Goal: Task Accomplishment & Management: Complete application form

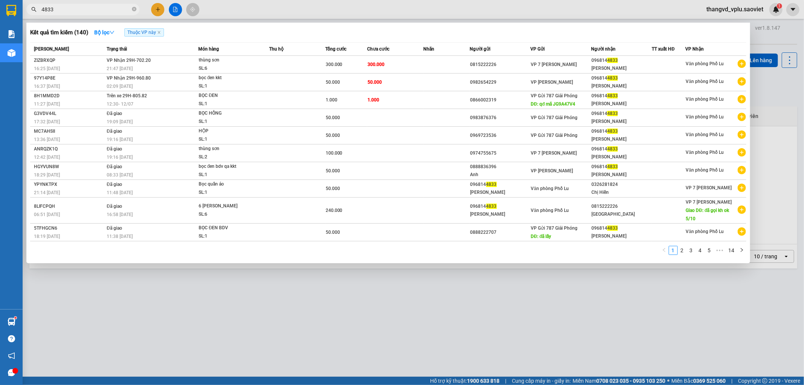
click at [352, 279] on div at bounding box center [402, 192] width 804 height 385
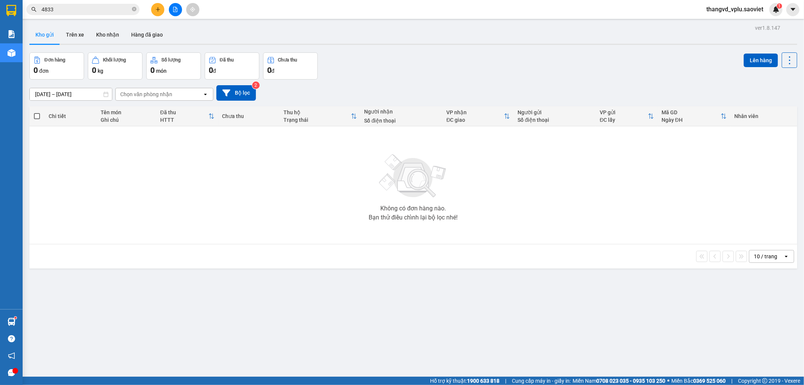
click at [106, 13] on input "4833" at bounding box center [85, 9] width 89 height 8
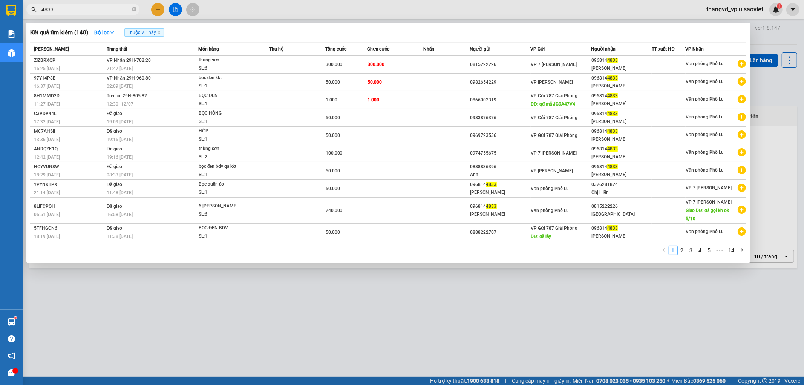
click at [106, 13] on input "4833" at bounding box center [85, 9] width 89 height 8
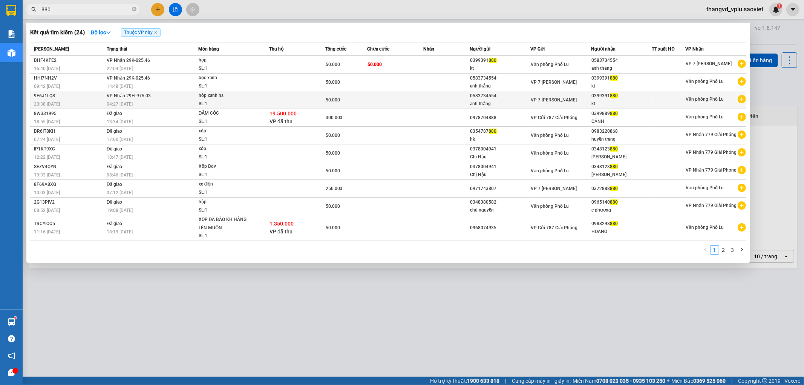
type input "880"
click at [366, 101] on div "50.000" at bounding box center [346, 100] width 41 height 8
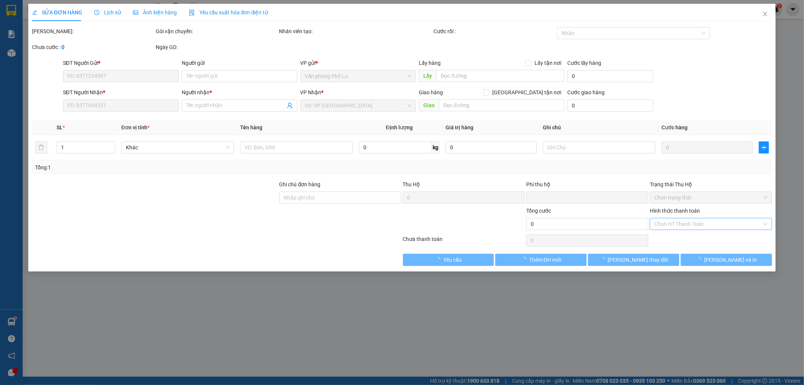
type input "0583734554"
type input "anh thắng"
type input "0399391880"
type input "kt"
type input "0"
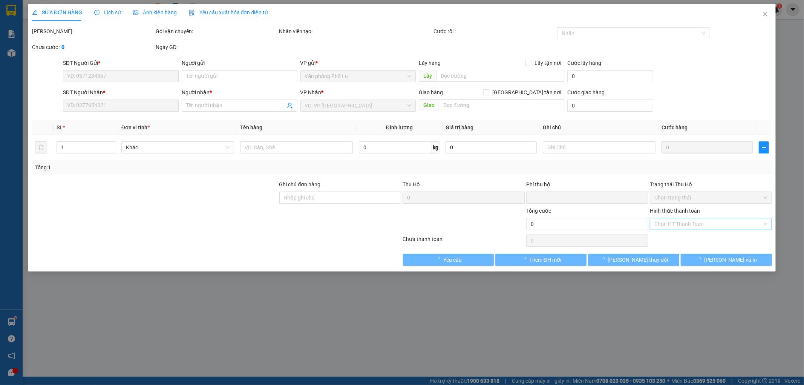
type input "50.000"
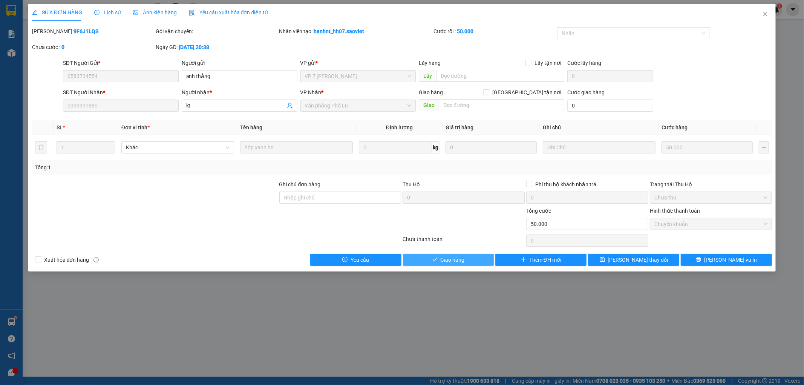
click at [466, 263] on button "Giao hàng" at bounding box center [448, 260] width 91 height 12
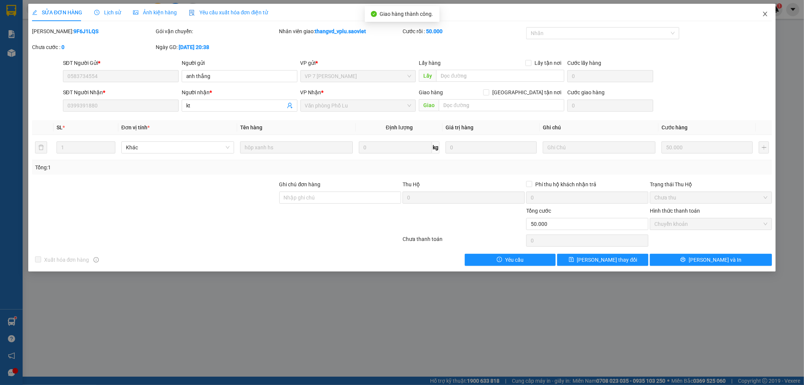
click at [765, 17] on icon "close" at bounding box center [765, 14] width 6 height 6
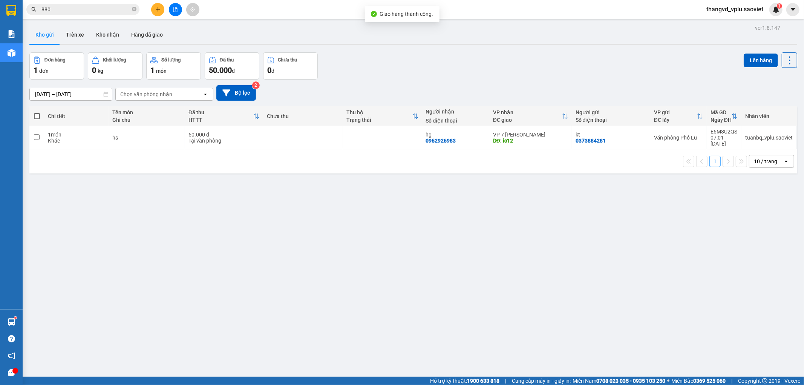
click at [85, 8] on input "880" at bounding box center [85, 9] width 89 height 8
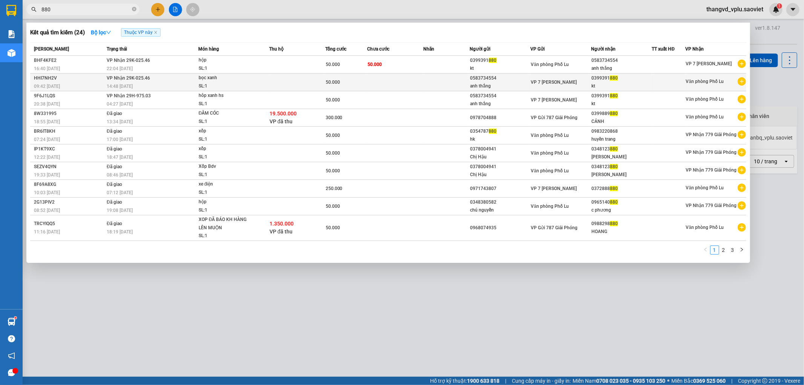
click at [305, 83] on td at bounding box center [297, 83] width 56 height 18
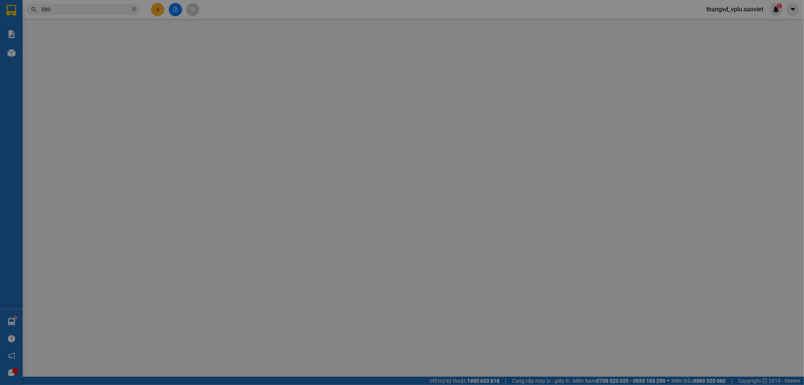
type input "0583734554"
type input "anh thắng"
type input "0399391880"
type input "kt"
type input "0"
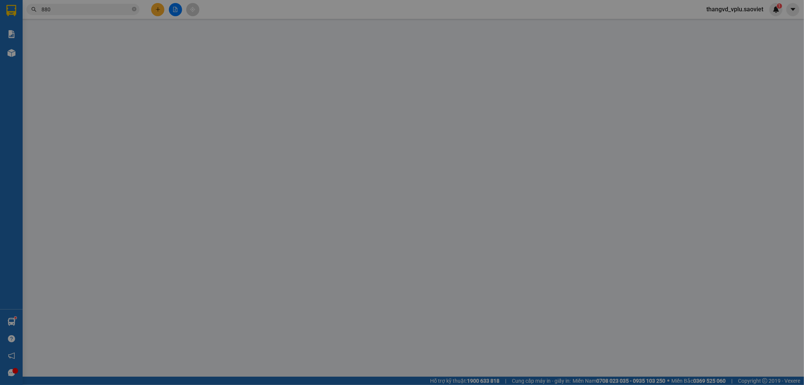
type input "50.000"
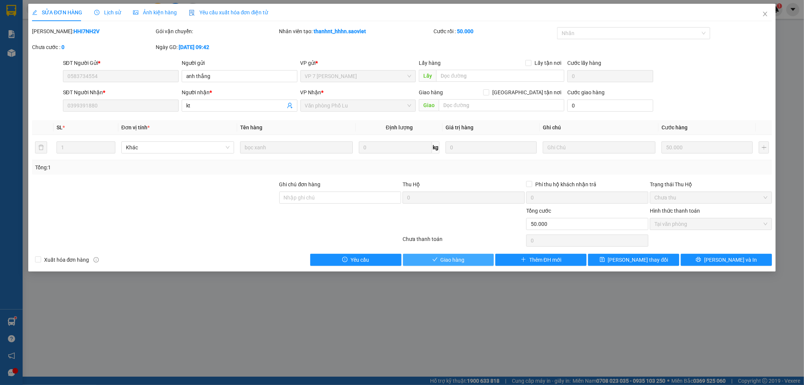
click at [460, 260] on span "Giao hàng" at bounding box center [453, 260] width 24 height 8
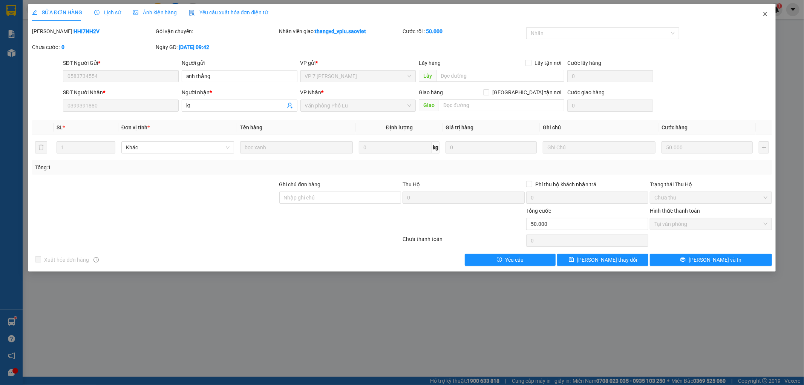
click at [767, 15] on icon "close" at bounding box center [765, 14] width 6 height 6
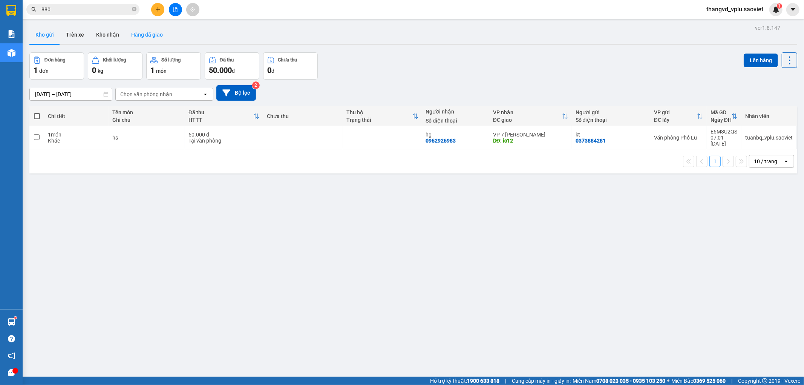
click at [148, 38] on button "Hàng đã giao" at bounding box center [147, 35] width 44 height 18
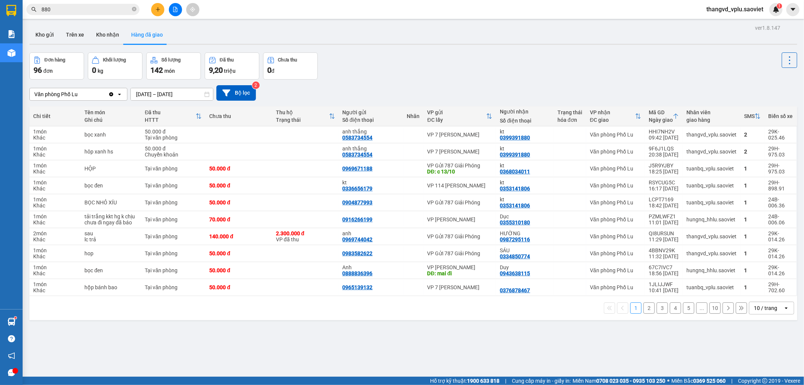
click at [102, 16] on div "Kết quả tìm kiếm ( 24 ) Bộ lọc Thuộc VP này Mã ĐH Trạng thái Món hàng Thu hộ Tổ…" at bounding box center [73, 9] width 147 height 13
click at [102, 10] on input "880" at bounding box center [85, 9] width 89 height 8
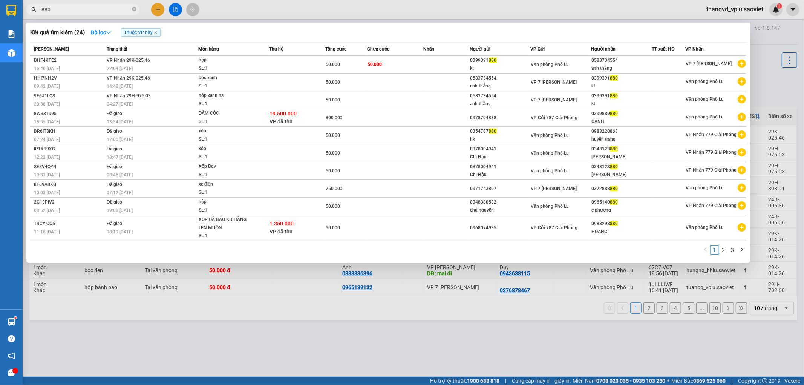
click at [102, 10] on input "880" at bounding box center [85, 9] width 89 height 8
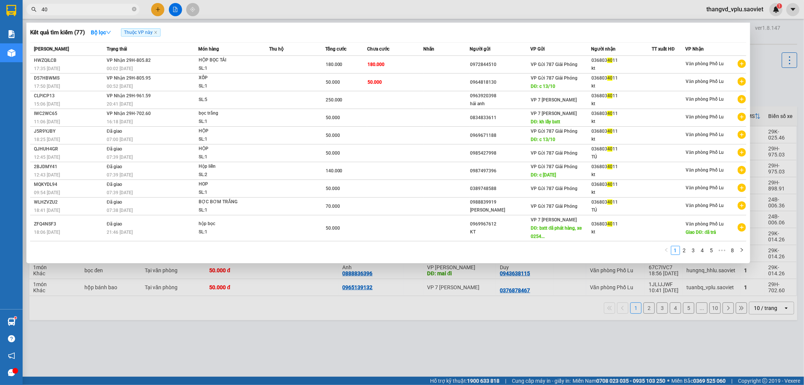
type input "4"
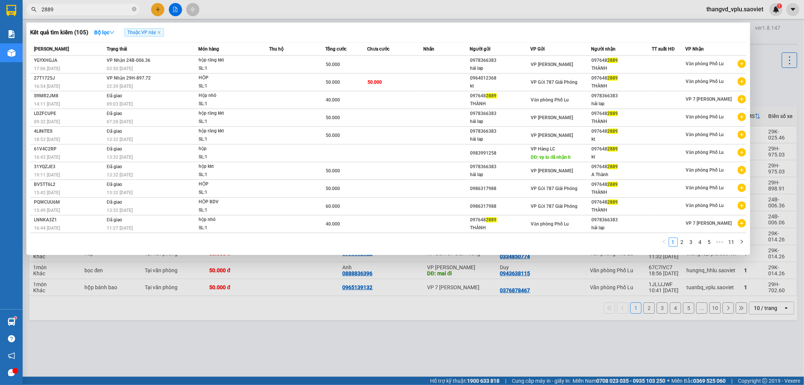
type input "2889"
click at [104, 12] on input "2889" at bounding box center [85, 9] width 89 height 8
click at [432, 9] on div at bounding box center [402, 192] width 804 height 385
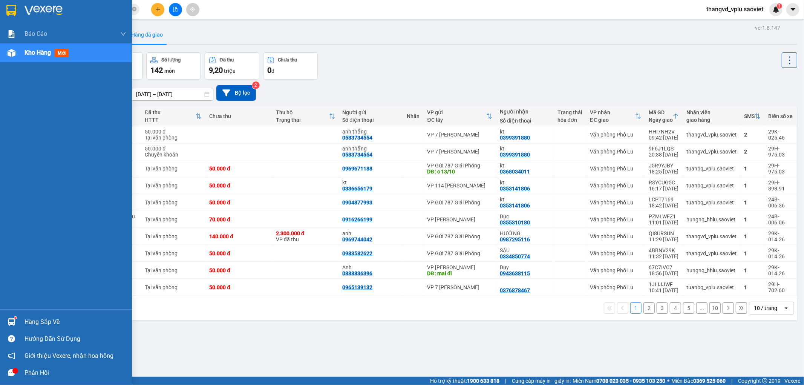
click at [32, 55] on span "Kho hàng" at bounding box center [38, 52] width 26 height 7
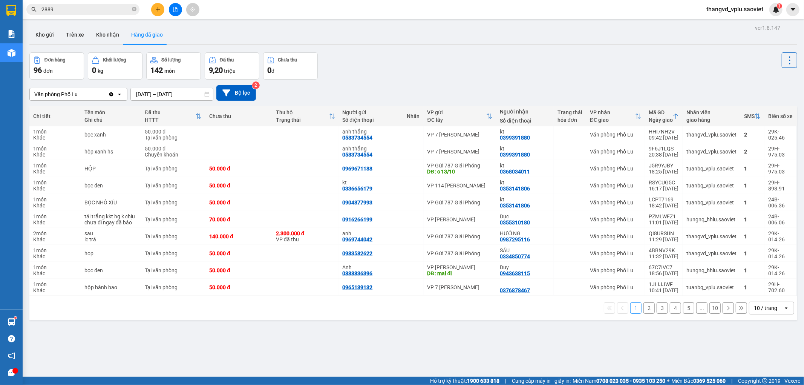
click at [37, 74] on span "96" at bounding box center [38, 70] width 8 height 9
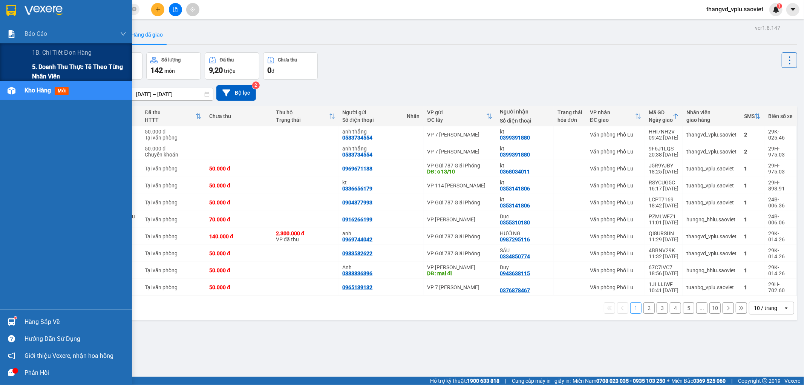
click at [31, 69] on div "5. Doanh thu thực tế theo từng nhân viên" at bounding box center [66, 71] width 132 height 19
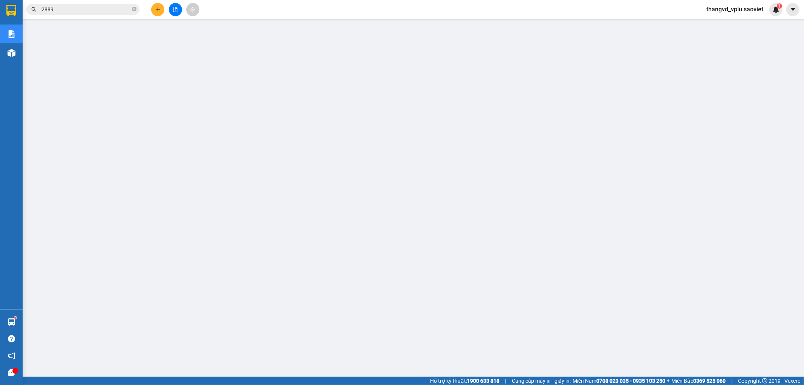
click at [731, 14] on div "thangvd_vplu.saoviet 1" at bounding box center [741, 9] width 82 height 13
click at [731, 10] on span "thangvd_vplu.saoviet" at bounding box center [734, 9] width 69 height 9
click at [739, 22] on span "Đăng xuất" at bounding box center [738, 23] width 53 height 8
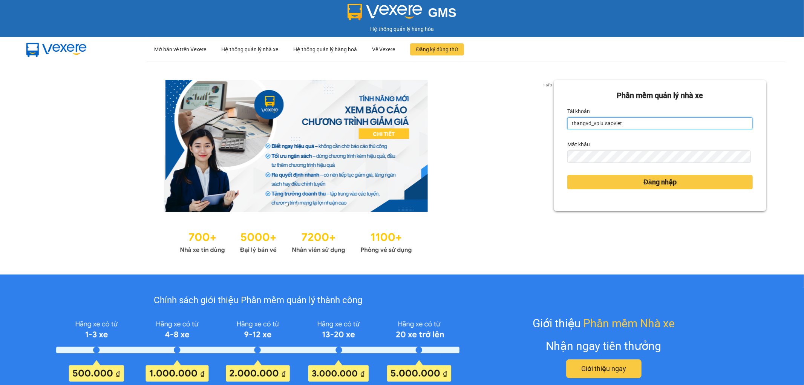
click at [617, 129] on input "thangvd_vplu.saoviet" at bounding box center [659, 123] width 185 height 12
type input "nhungltn_bvlu.saoviet"
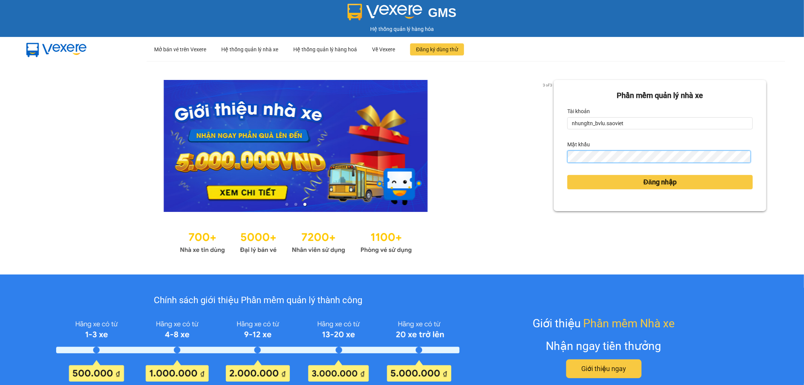
click at [567, 175] on button "Đăng nhập" at bounding box center [659, 182] width 185 height 14
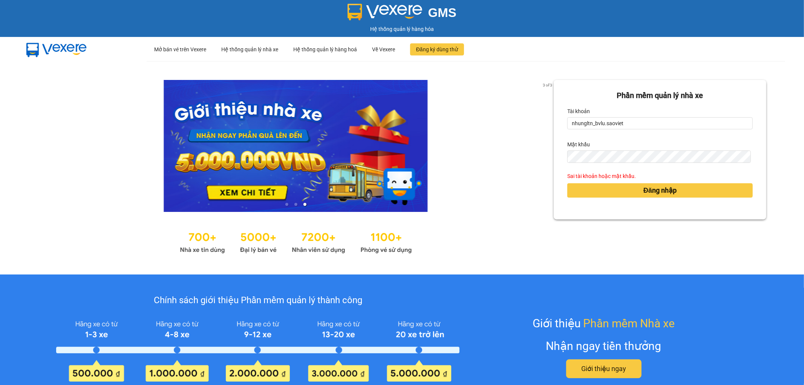
click at [591, 164] on form "Phần mềm quản lý nhà xe Tài khoản nhungltn_bvlu.saoviet Mật khẩu Sai tài khoản …" at bounding box center [659, 150] width 185 height 120
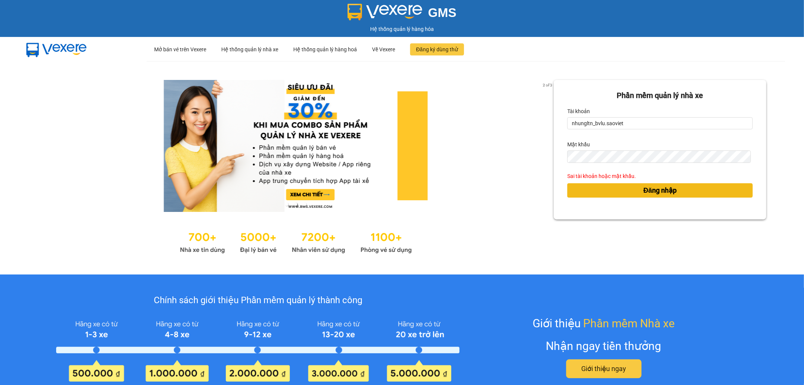
click at [569, 185] on button "Đăng nhập" at bounding box center [659, 190] width 185 height 14
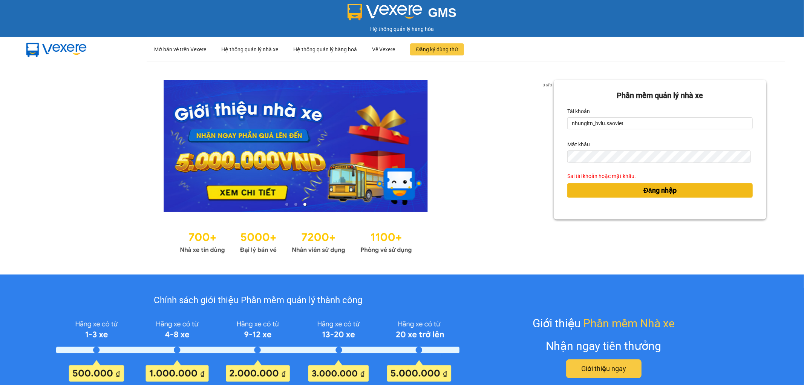
click at [625, 186] on button "Đăng nhập" at bounding box center [659, 190] width 185 height 14
click at [577, 198] on div "Đăng nhập" at bounding box center [659, 190] width 185 height 20
click at [594, 193] on button "Đăng nhập" at bounding box center [659, 190] width 185 height 14
click at [642, 194] on form "Phần mềm quản lý nhà xe Tài khoản nhungltn_bvlu.saoviet Mật khẩu Sai tài khoản …" at bounding box center [659, 150] width 185 height 120
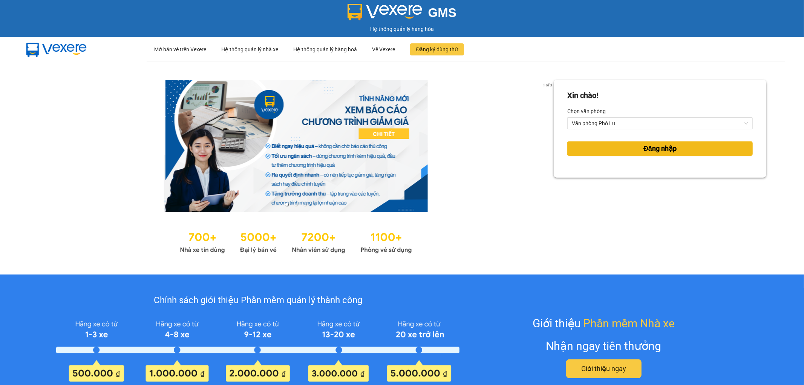
click at [647, 144] on span "Đăng nhập" at bounding box center [659, 148] width 33 height 11
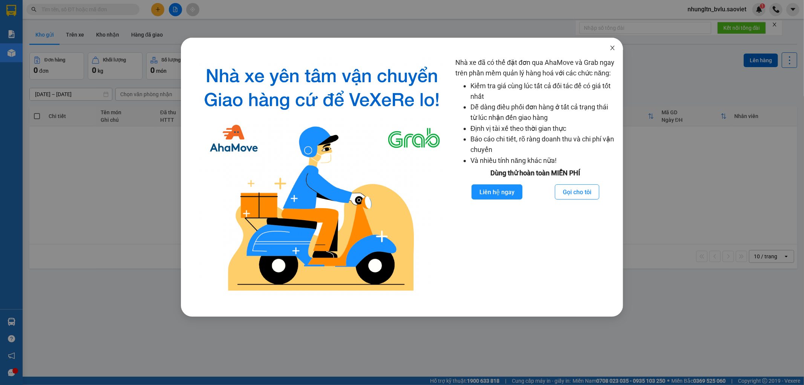
click at [613, 48] on icon "close" at bounding box center [612, 48] width 4 height 5
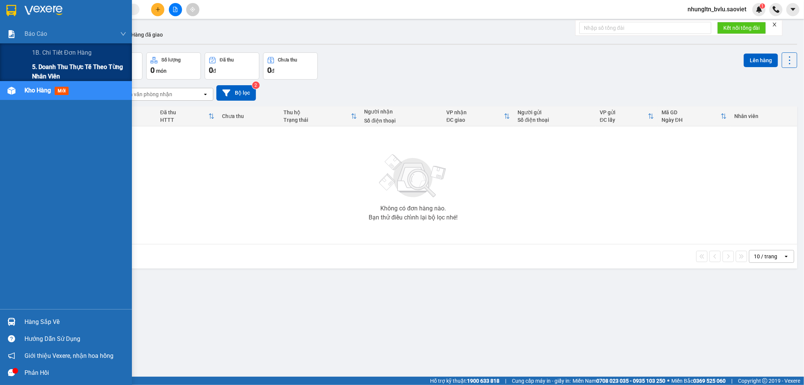
drag, startPoint x: 40, startPoint y: 67, endPoint x: 49, endPoint y: 63, distance: 10.6
click at [40, 67] on span "5. Doanh thu thực tế theo từng nhân viên" at bounding box center [79, 71] width 94 height 19
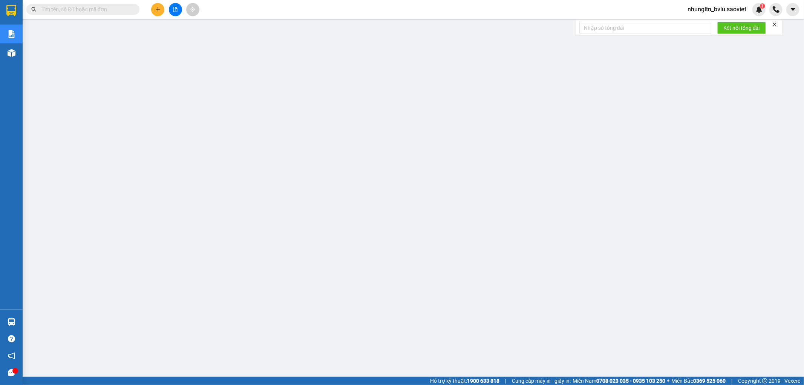
click at [103, 8] on input "text" at bounding box center [85, 9] width 89 height 8
click at [158, 13] on button at bounding box center [157, 9] width 13 height 13
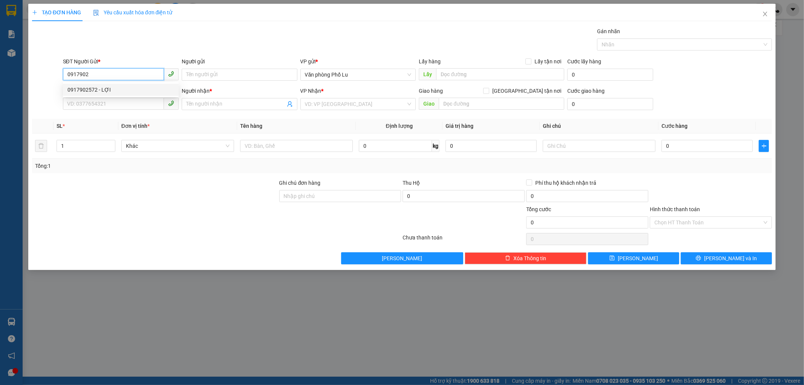
click at [144, 88] on div "0917902572 - LỢI" at bounding box center [120, 90] width 107 height 8
type input "0917902572"
type input "LỢI"
type input "đã đưa hàng lên 00678"
type input "0913214408"
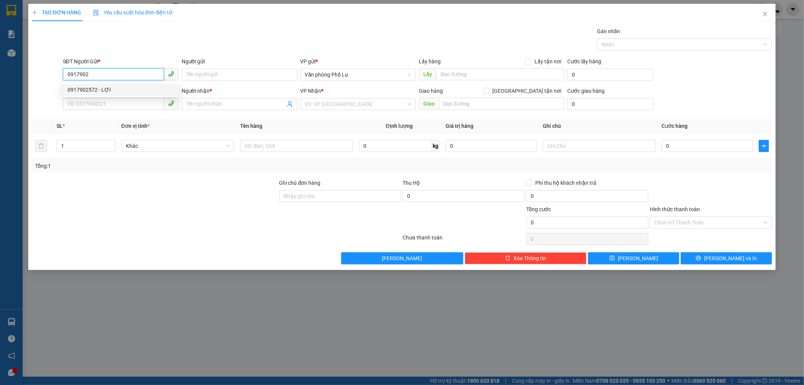
type input "kt"
type input "hhh"
type input "0917902572"
click at [240, 106] on input "kt" at bounding box center [235, 104] width 99 height 8
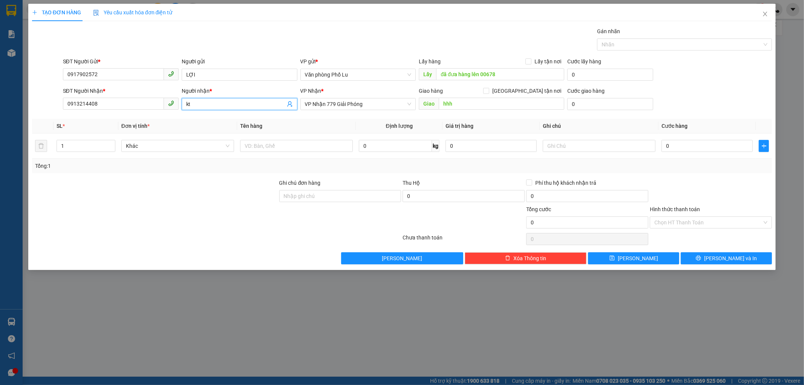
click at [240, 106] on input "kt" at bounding box center [235, 104] width 99 height 8
type input "[PERSON_NAME]"
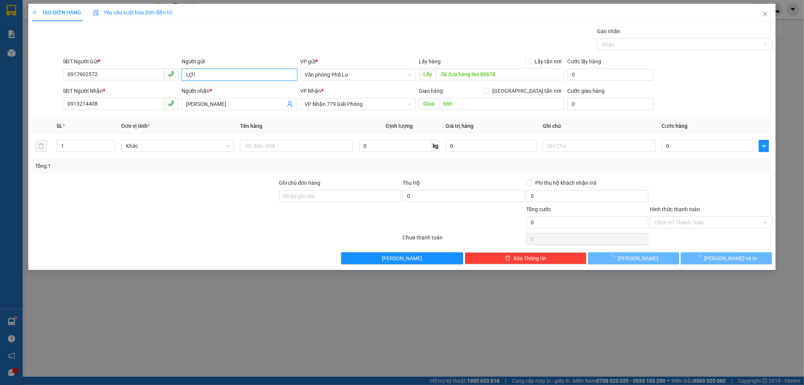
click at [236, 70] on input "LỢI" at bounding box center [240, 75] width 116 height 12
type input "Anh Lợi"
click at [182, 279] on div "TẠO ĐƠN HÀNG Yêu cầu xuất hóa đơn điện tử Transit Pickup Surcharge Ids Transit …" at bounding box center [402, 192] width 804 height 385
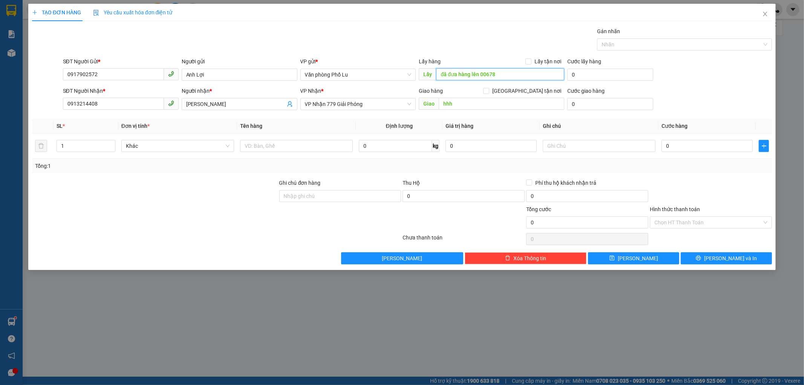
click at [507, 79] on input "đã đưa hàng lên 00678" at bounding box center [500, 74] width 128 height 12
click at [486, 103] on input "hhh" at bounding box center [502, 104] width 126 height 12
click at [250, 195] on div at bounding box center [154, 192] width 247 height 26
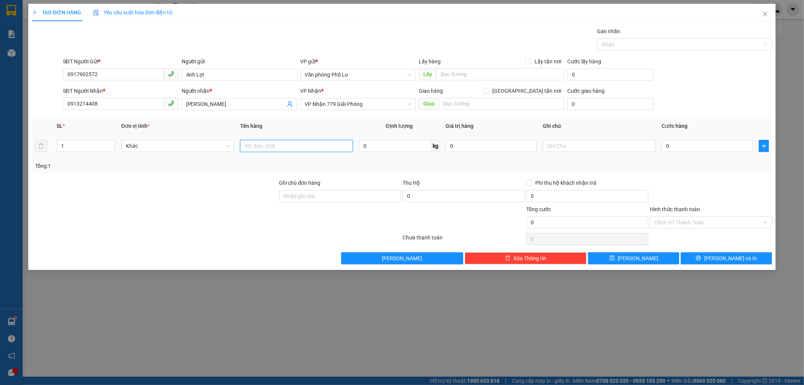
click at [276, 145] on input "text" at bounding box center [296, 146] width 113 height 12
type input "T"
type input "B"
type input "Tải trắng"
click at [689, 152] on td "0" at bounding box center [707, 145] width 97 height 25
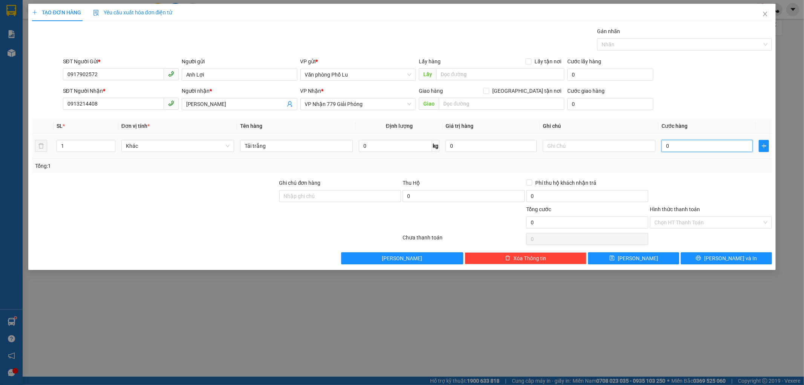
click at [688, 149] on input "0" at bounding box center [707, 146] width 91 height 12
type input "5"
type input "50"
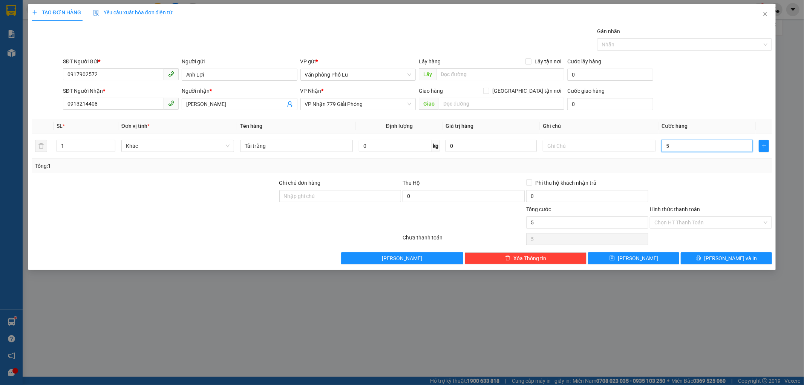
type input "50"
type input "50.000"
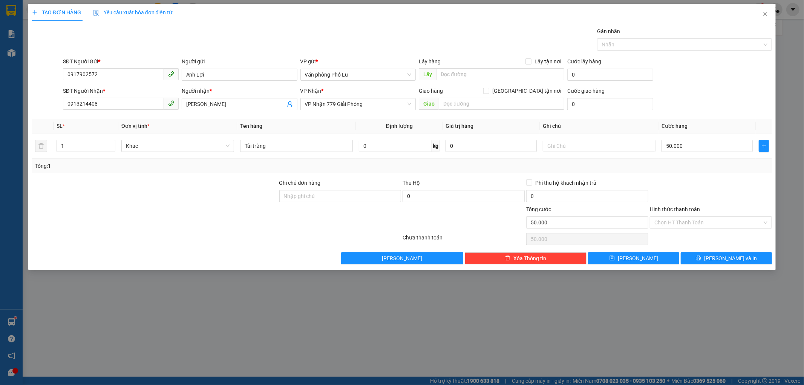
click at [709, 178] on div "Transit Pickup Surcharge Ids Transit Deliver Surcharge Ids Transit Deliver Surc…" at bounding box center [402, 145] width 740 height 237
click at [299, 152] on input "Tải trắng" at bounding box center [296, 146] width 113 height 12
click at [245, 146] on input "Tải trắng" at bounding box center [296, 146] width 113 height 12
drag, startPoint x: 721, startPoint y: 245, endPoint x: 715, endPoint y: 249, distance: 6.5
click at [716, 249] on div "Transit Pickup Surcharge Ids Transit Deliver Surcharge Ids Transit Deliver Surc…" at bounding box center [402, 145] width 740 height 237
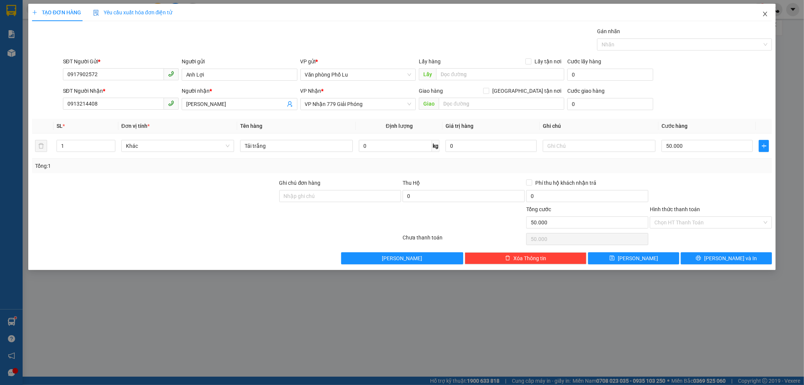
click at [770, 14] on span "Close" at bounding box center [765, 14] width 21 height 21
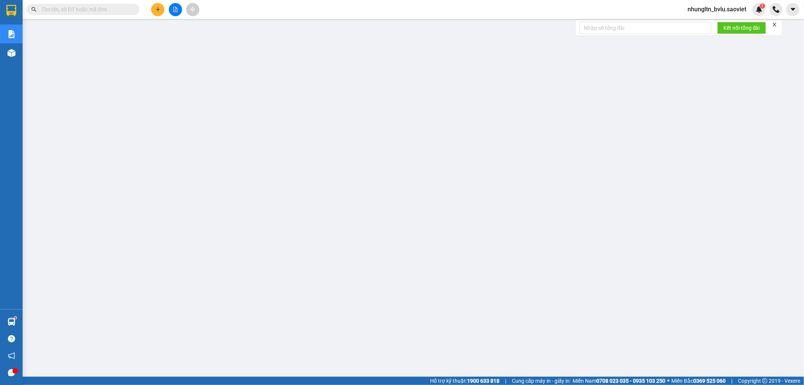
click at [97, 9] on input "text" at bounding box center [85, 9] width 89 height 8
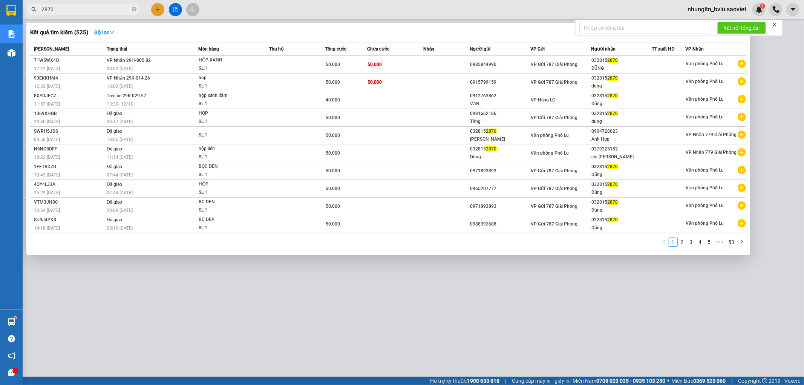
type input "2870"
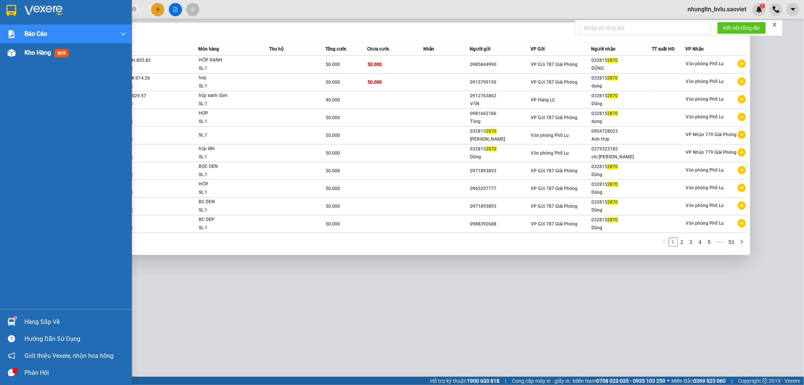
click at [44, 51] on span "Kho hàng" at bounding box center [38, 52] width 26 height 7
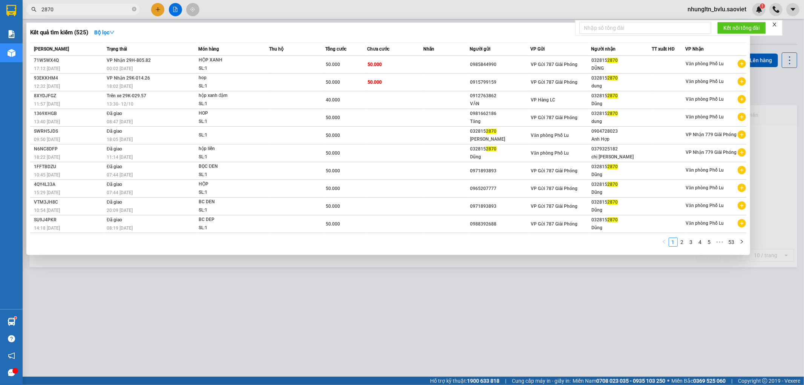
click at [457, 315] on div at bounding box center [402, 192] width 804 height 385
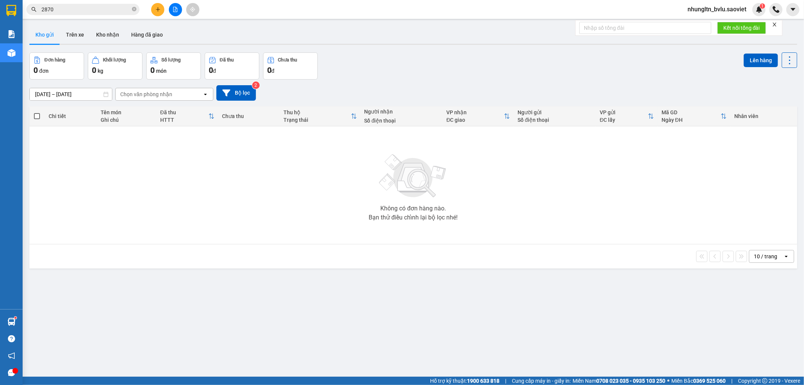
click at [56, 36] on button "Kho gửi" at bounding box center [44, 35] width 31 height 18
click at [153, 9] on button at bounding box center [157, 9] width 13 height 13
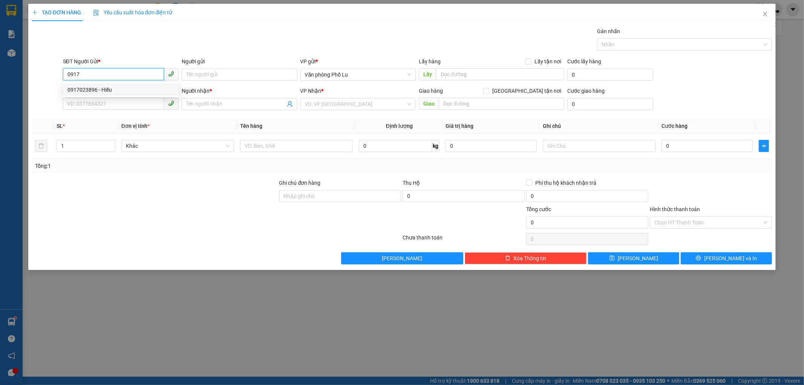
click at [121, 88] on div "0917023896 - Hiếu" at bounding box center [120, 90] width 107 height 8
type input "0917023896"
type input "Hiếu"
type input "0862899882"
type input "[PERSON_NAME]"
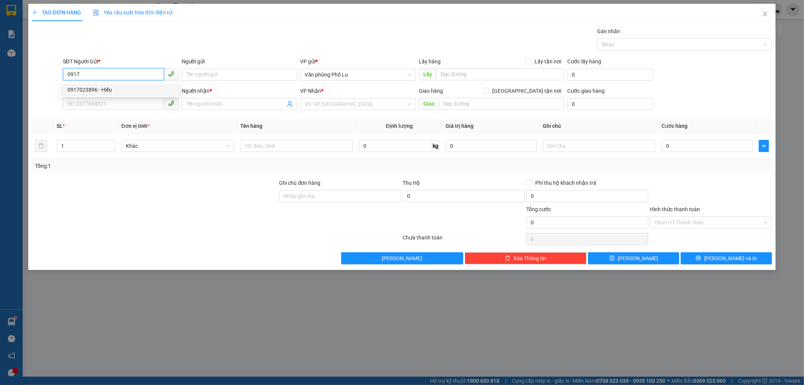
type input "CÒN 13/10"
type input "0917023896"
click at [127, 102] on input "0862899882" at bounding box center [113, 104] width 101 height 12
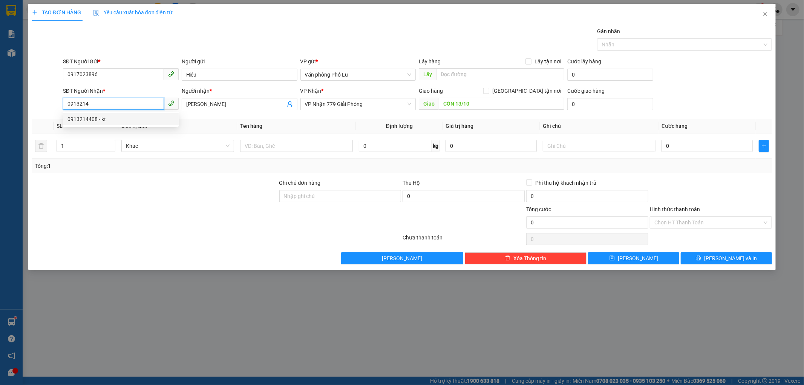
click at [127, 116] on div "0913214408 - kt" at bounding box center [120, 119] width 107 height 8
type input "0913214408"
type input "kt"
type input "hhh"
type input "0913214408"
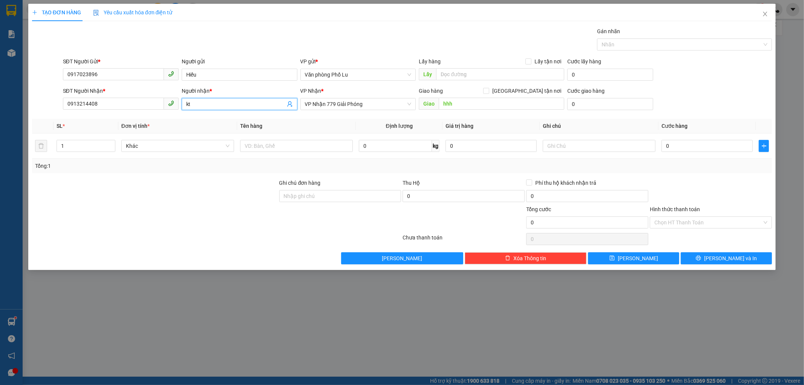
click at [212, 104] on input "kt" at bounding box center [235, 104] width 99 height 8
click at [121, 75] on input "0917023896" at bounding box center [113, 74] width 101 height 12
click at [153, 75] on input "0917023896" at bounding box center [113, 74] width 101 height 12
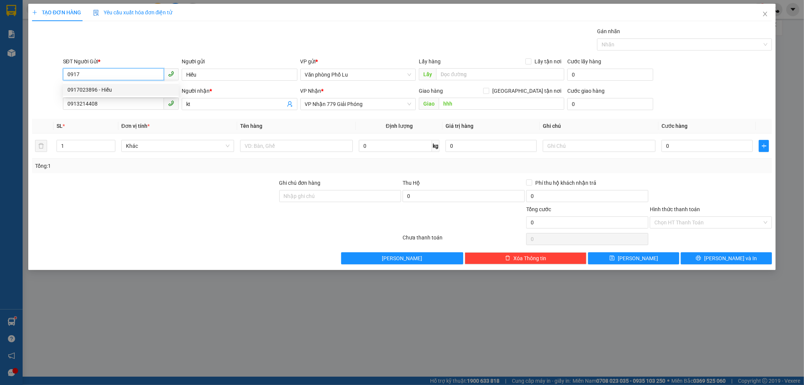
click at [152, 87] on div "0917023896 - Hiếu" at bounding box center [120, 90] width 107 height 8
type input "0917023896"
click at [208, 108] on input "kt" at bounding box center [235, 104] width 99 height 8
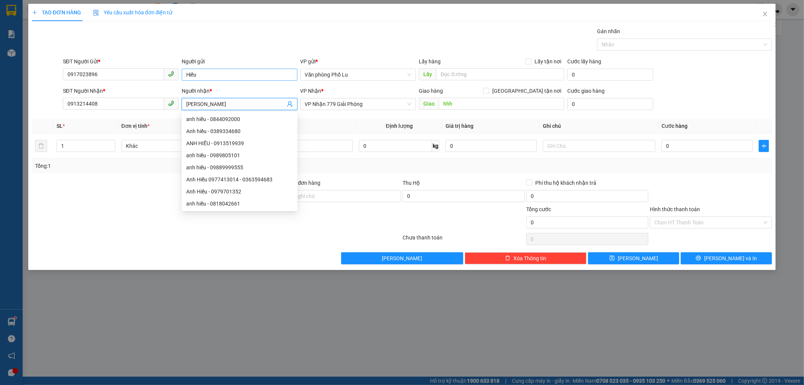
type input "[PERSON_NAME]"
click at [212, 77] on input "Hiếu" at bounding box center [240, 75] width 116 height 12
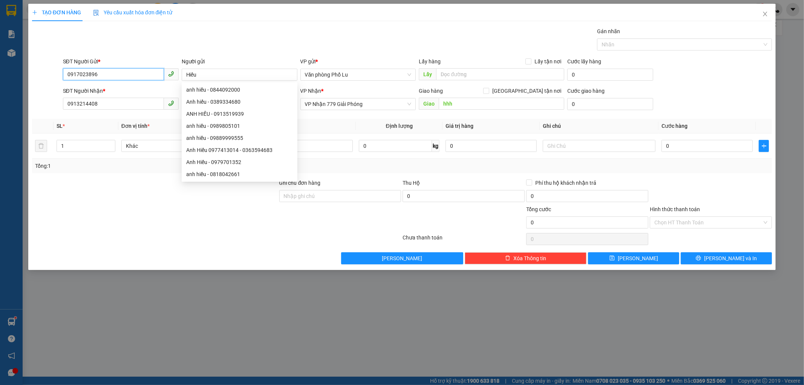
click at [122, 77] on input "0917023896" at bounding box center [113, 74] width 101 height 12
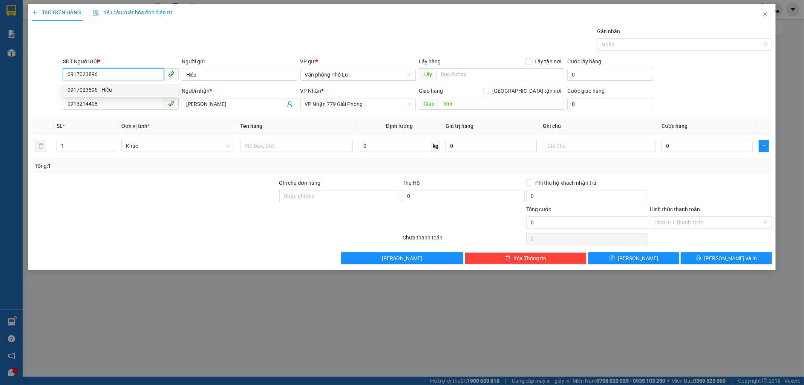
click at [122, 77] on input "0917023896" at bounding box center [113, 74] width 101 height 12
click at [111, 89] on div "0917902572 - LỢI" at bounding box center [120, 90] width 107 height 8
type input "0917902572"
type input "LỢI"
type input "đã đưa hàng lên 00678"
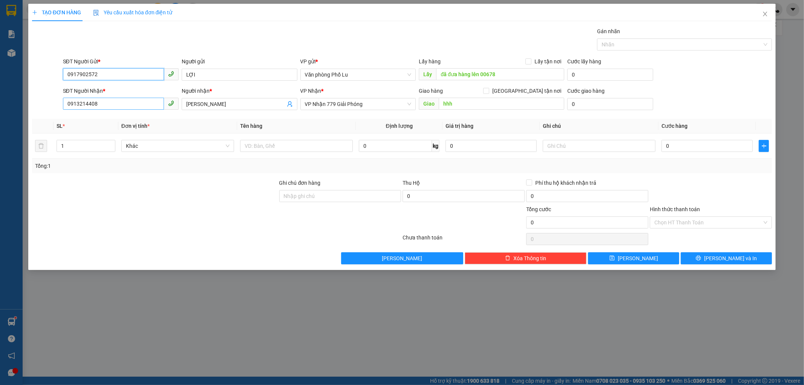
type input "0917902572"
click at [119, 106] on input "0913214408" at bounding box center [113, 104] width 101 height 12
click at [119, 119] on div "0913214408 - kt" at bounding box center [120, 119] width 107 height 8
click at [221, 104] on input "kt" at bounding box center [235, 104] width 99 height 8
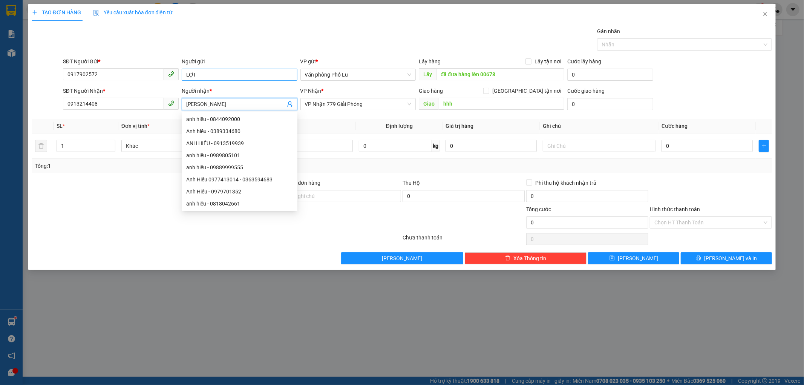
type input "[PERSON_NAME]"
click at [256, 79] on input "LỢI" at bounding box center [240, 75] width 116 height 12
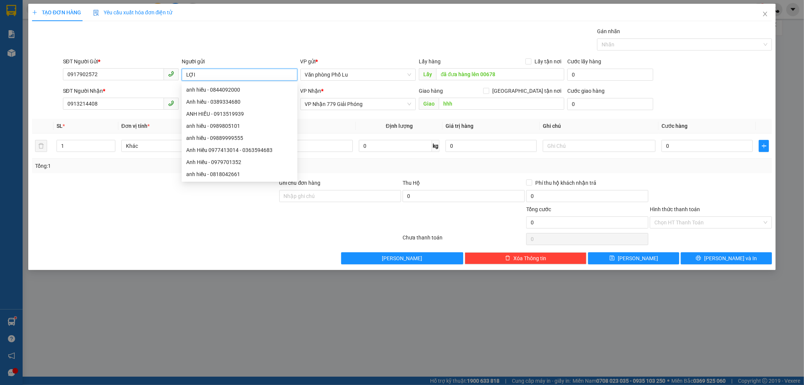
click at [256, 79] on input "LỢI" at bounding box center [240, 75] width 116 height 12
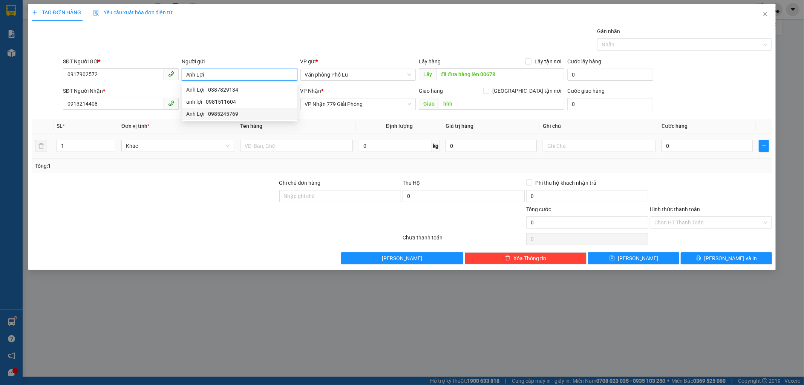
type input "Anh Lợi"
click at [93, 196] on div at bounding box center [154, 192] width 247 height 26
click at [496, 72] on input "đã đưa hàng lên 00678" at bounding box center [500, 74] width 128 height 12
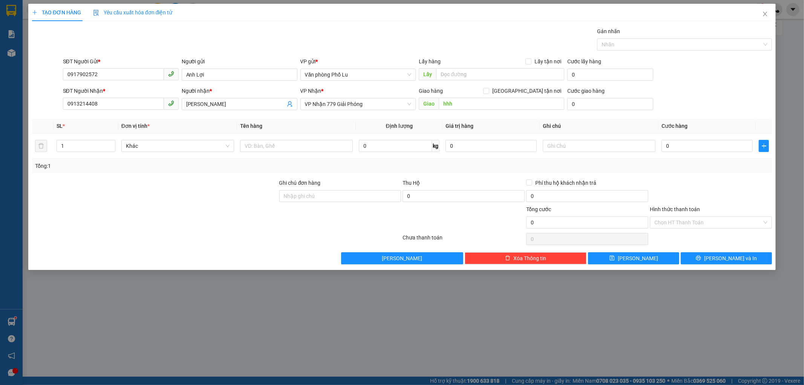
click at [223, 204] on div at bounding box center [154, 192] width 247 height 26
click at [494, 104] on input "hhh" at bounding box center [502, 104] width 126 height 12
click at [692, 148] on input "0" at bounding box center [707, 146] width 91 height 12
type input "5"
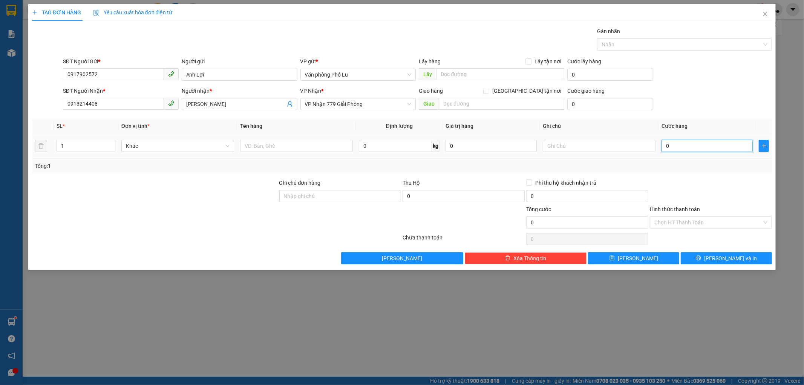
type input "5"
type input "50"
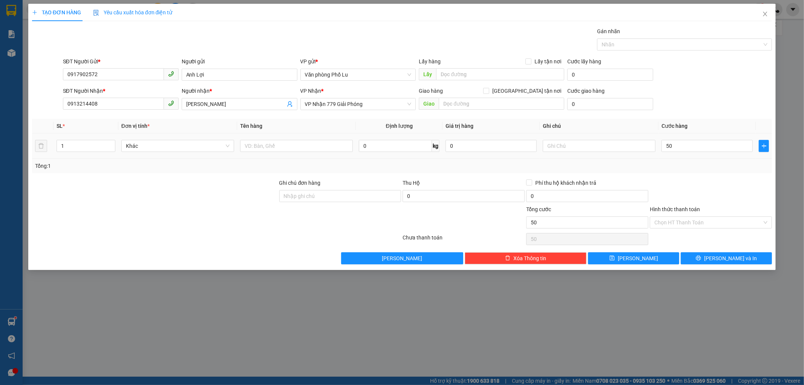
type input "50.000"
click at [677, 176] on div "Transit Pickup Surcharge Ids Transit Deliver Surcharge Ids Transit Deliver Surc…" at bounding box center [402, 145] width 740 height 237
click at [284, 149] on input "text" at bounding box center [296, 146] width 113 height 12
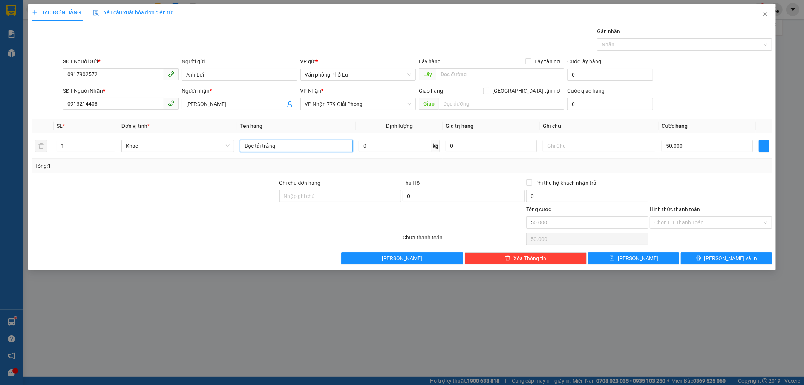
type input "Bọc tải trắng"
drag, startPoint x: 235, startPoint y: 225, endPoint x: 255, endPoint y: 227, distance: 20.0
click at [235, 227] on div at bounding box center [154, 218] width 247 height 26
click at [758, 264] on button "[PERSON_NAME] và In" at bounding box center [726, 258] width 91 height 12
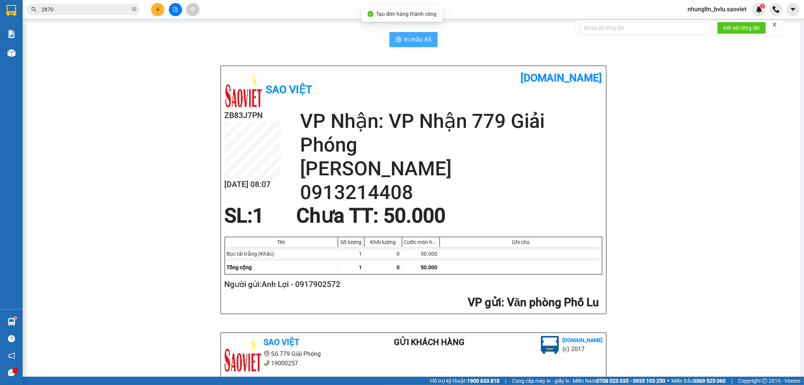
click at [424, 39] on span "In mẫu A5" at bounding box center [417, 39] width 27 height 9
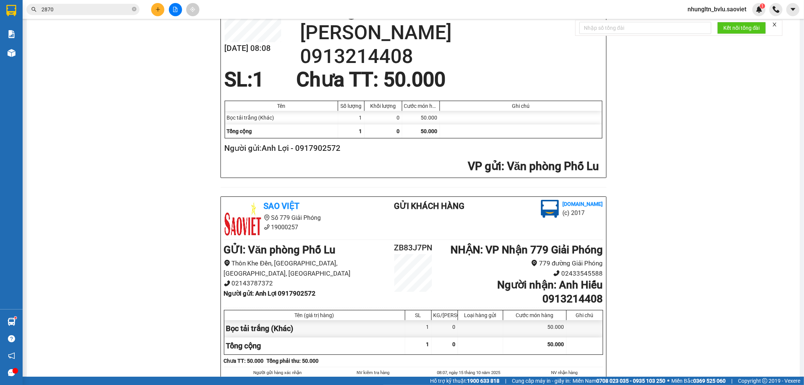
scroll to position [66, 0]
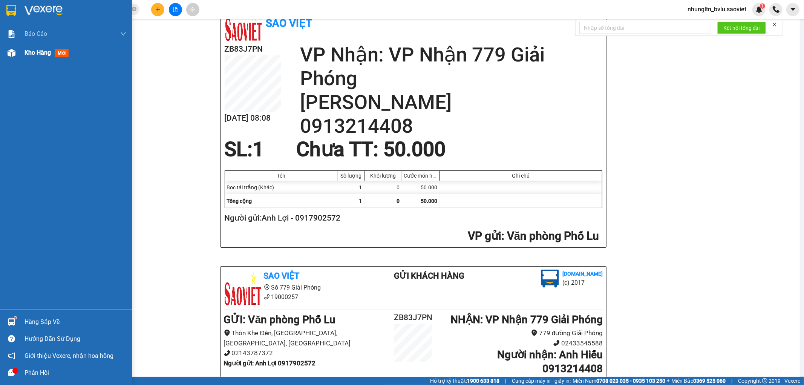
click at [32, 58] on div "Kho hàng mới" at bounding box center [76, 52] width 102 height 19
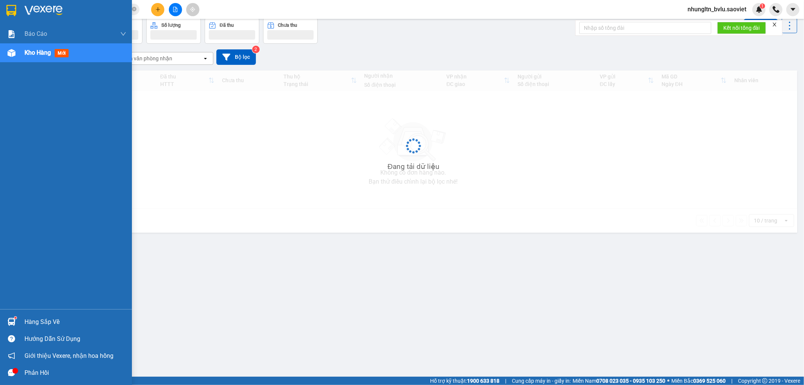
scroll to position [35, 0]
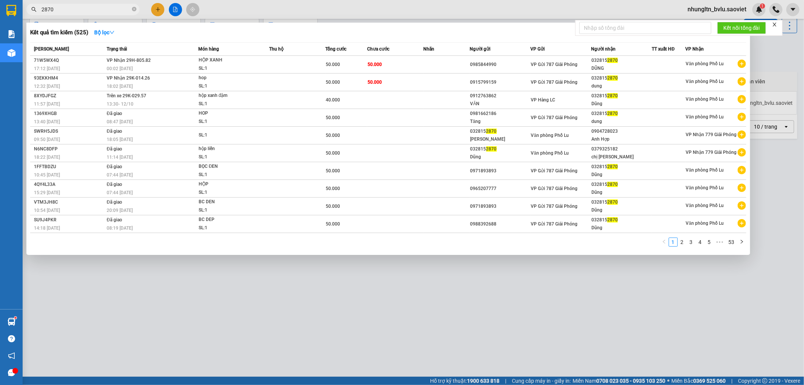
click at [84, 12] on input "2870" at bounding box center [85, 9] width 89 height 8
click at [83, 12] on input "2870" at bounding box center [85, 9] width 89 height 8
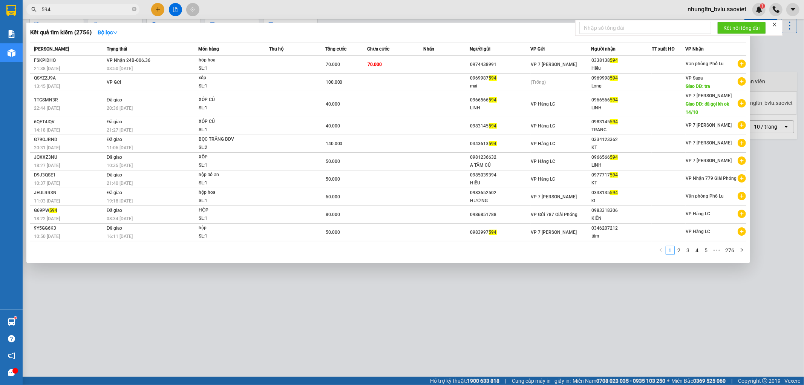
click at [108, 13] on input "594" at bounding box center [85, 9] width 89 height 8
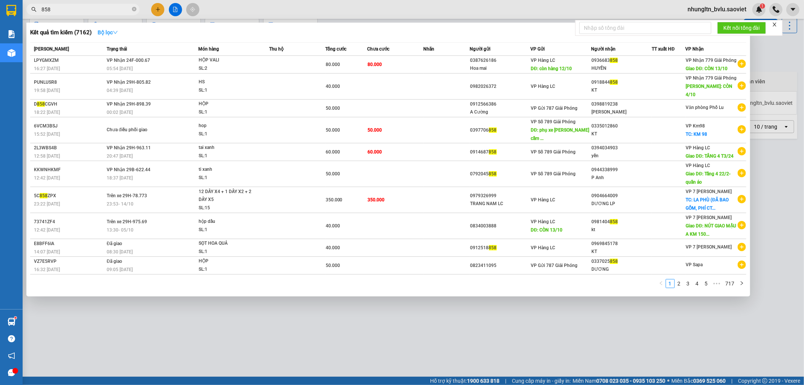
type input "858"
click at [118, 34] on icon "down" at bounding box center [115, 32] width 5 height 5
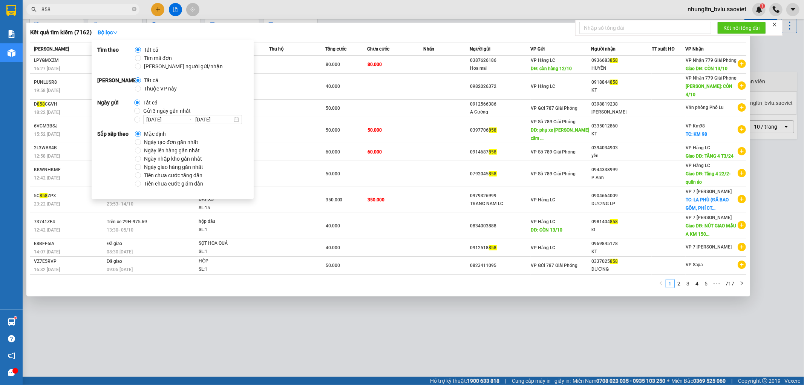
click at [161, 91] on span "Thuộc VP này" at bounding box center [160, 88] width 39 height 8
click at [141, 91] on input "Thuộc VP này" at bounding box center [138, 89] width 6 height 6
radio input "true"
radio input "false"
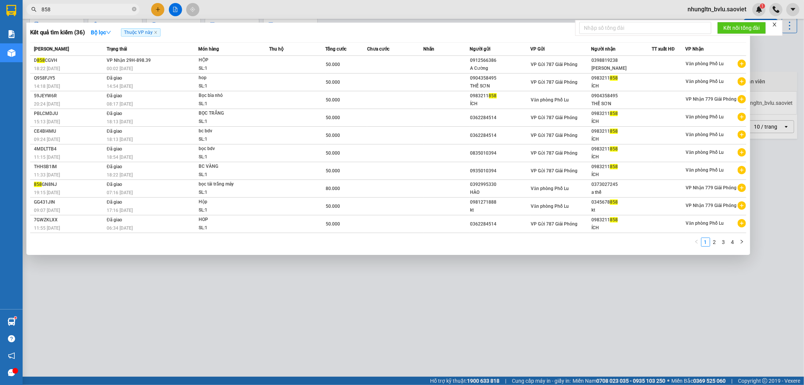
click at [357, 20] on div at bounding box center [402, 192] width 804 height 385
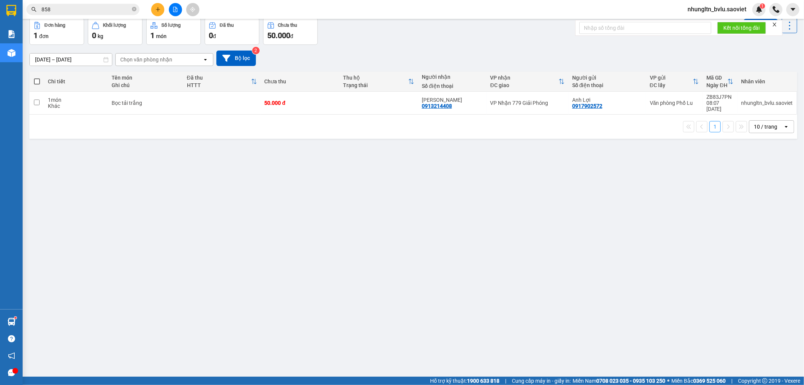
click at [73, 8] on input "858" at bounding box center [85, 9] width 89 height 8
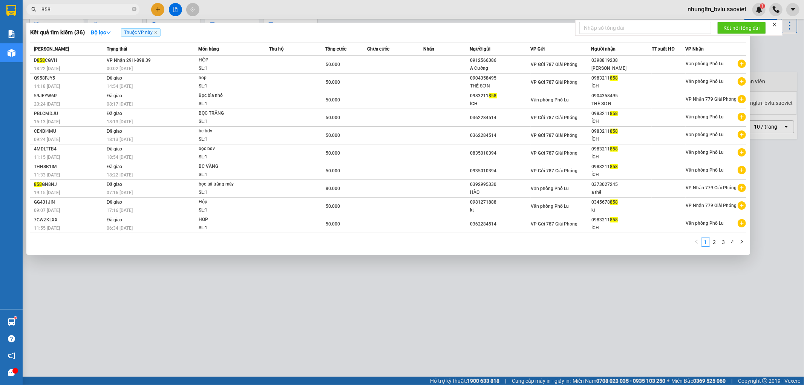
click at [280, 3] on div at bounding box center [402, 192] width 804 height 385
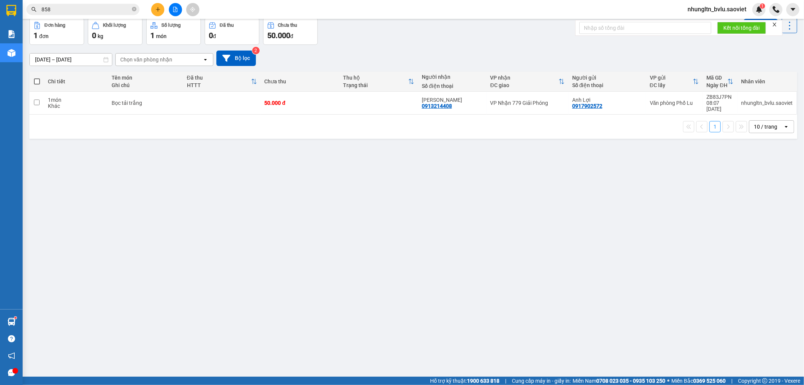
scroll to position [0, 0]
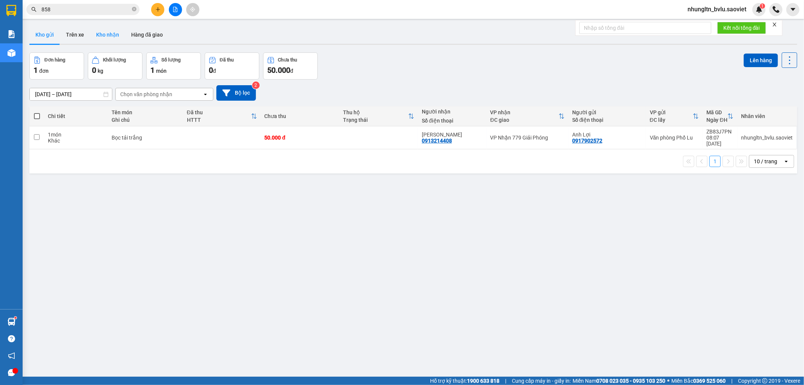
click at [112, 37] on button "Kho nhận" at bounding box center [107, 35] width 35 height 18
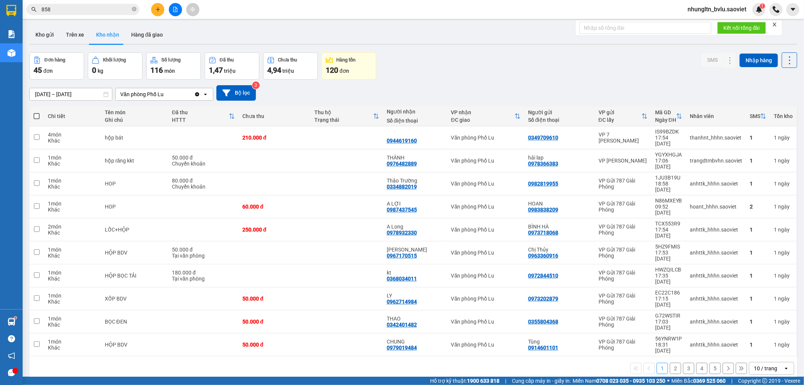
click at [670, 363] on button "2" at bounding box center [675, 368] width 11 height 11
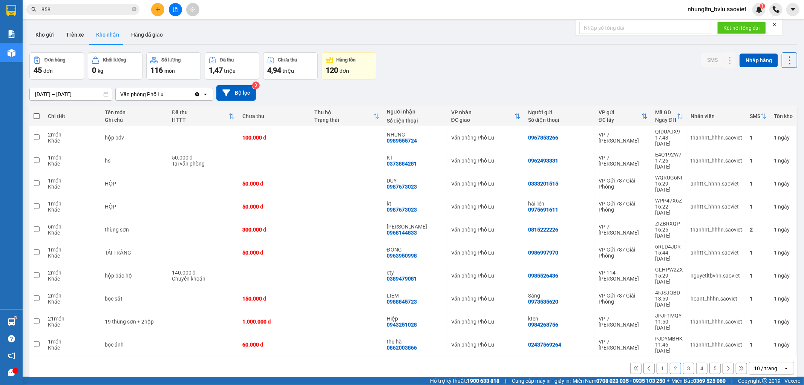
click at [683, 363] on button "3" at bounding box center [688, 368] width 11 height 11
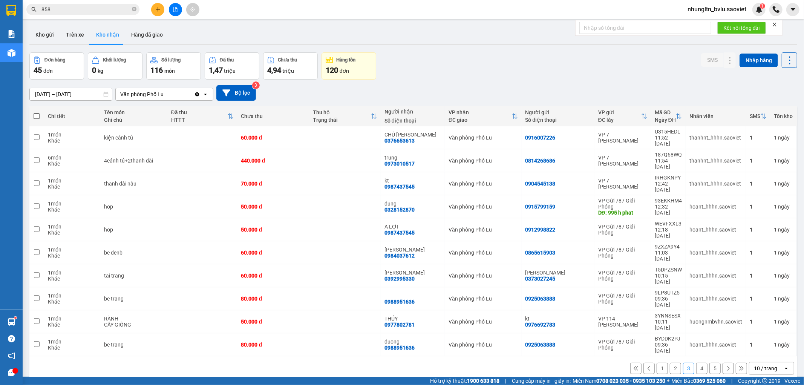
click at [697, 363] on button "4" at bounding box center [701, 368] width 11 height 11
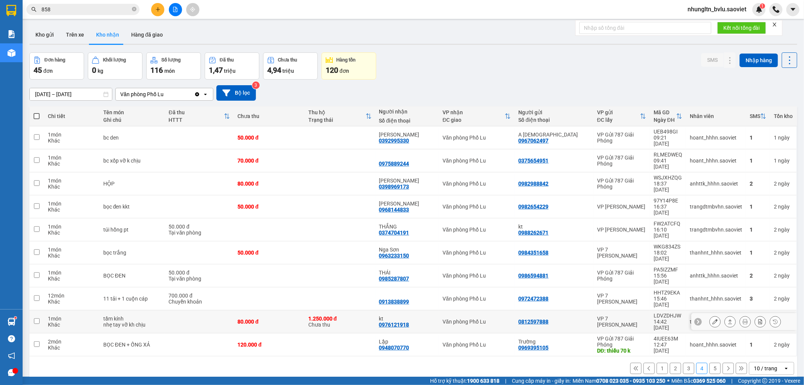
click at [712, 319] on icon at bounding box center [714, 321] width 5 height 5
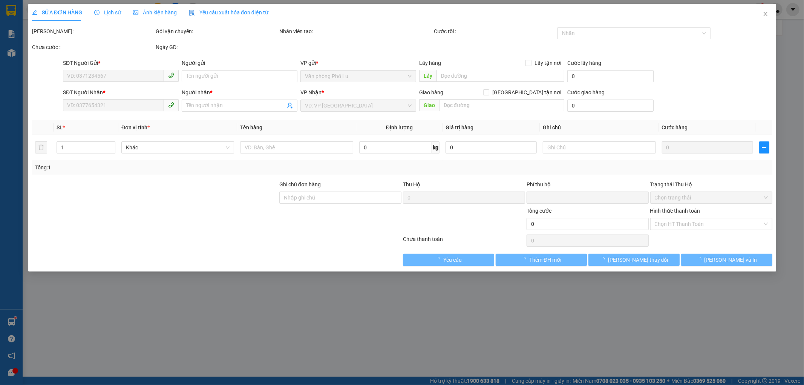
type input "0812597888"
type input "0976121918"
type input "kt"
type input "1.250.000"
type input "30.000"
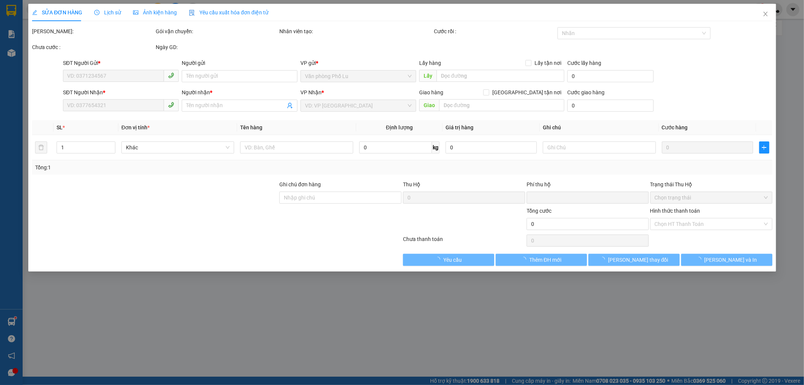
type input "80.000"
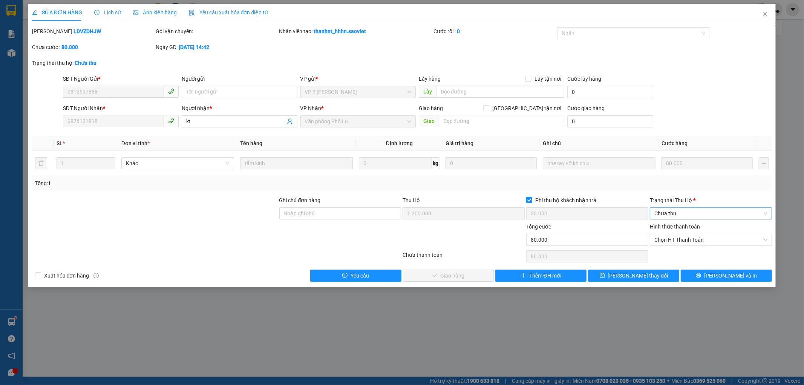
click at [698, 212] on span "Chưa thu" at bounding box center [710, 213] width 113 height 11
click at [683, 255] on div "VP đã thu" at bounding box center [711, 252] width 113 height 8
click at [698, 243] on span "Chọn HT Thanh Toán" at bounding box center [710, 239] width 113 height 11
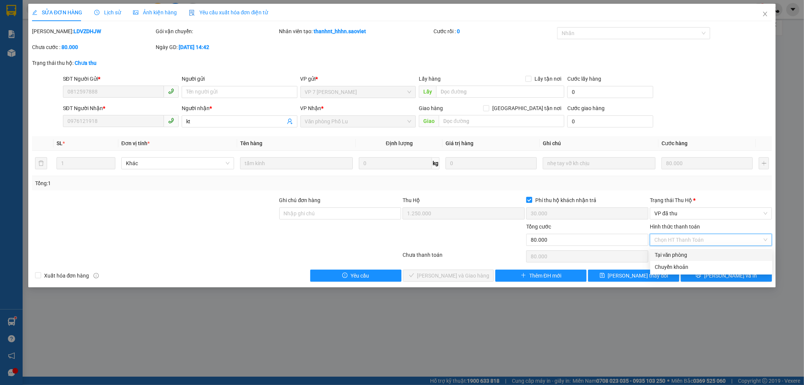
click at [695, 253] on div "Tại văn phòng" at bounding box center [711, 255] width 113 height 8
type input "0"
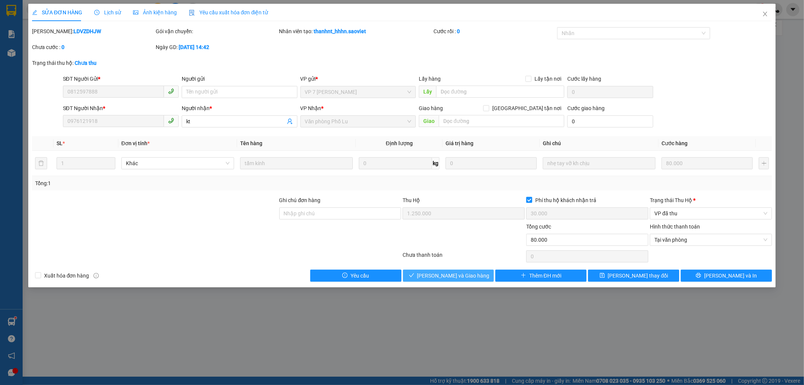
click at [434, 276] on span "[PERSON_NAME] và Giao hàng" at bounding box center [453, 275] width 72 height 8
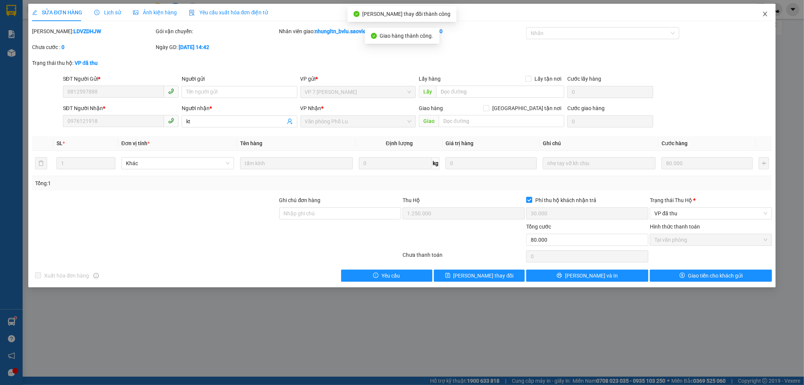
click at [766, 16] on icon "close" at bounding box center [765, 14] width 6 height 6
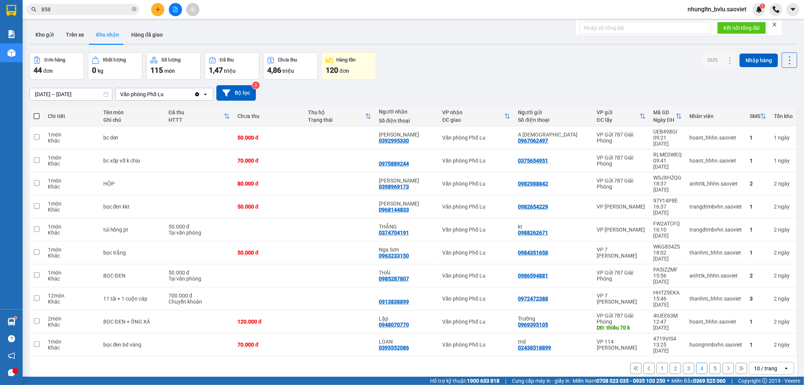
click at [657, 363] on button "1" at bounding box center [662, 368] width 11 height 11
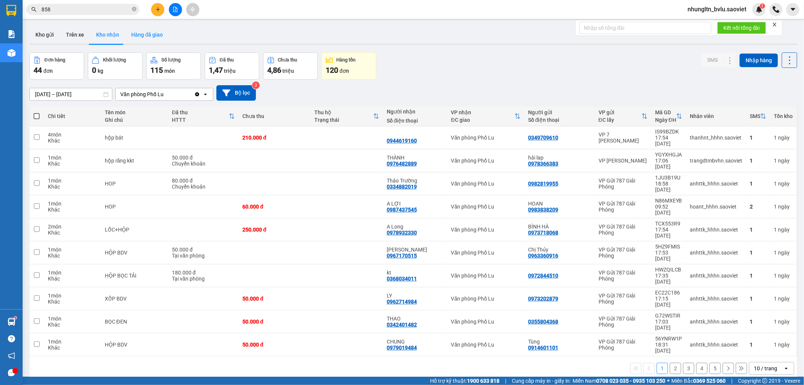
click at [137, 32] on button "Hàng đã giao" at bounding box center [147, 35] width 44 height 18
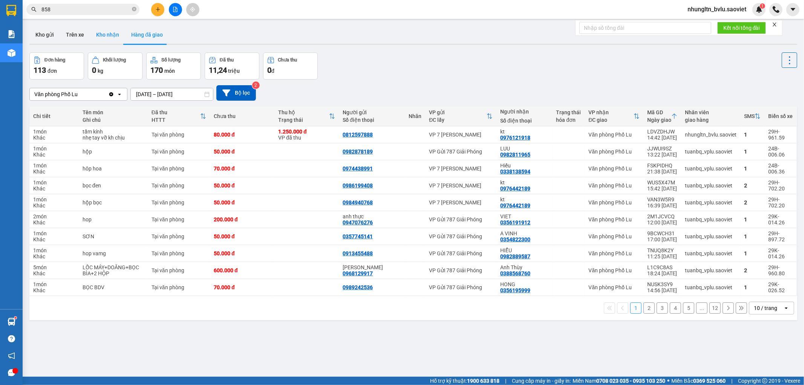
click at [101, 38] on button "Kho nhận" at bounding box center [107, 35] width 35 height 18
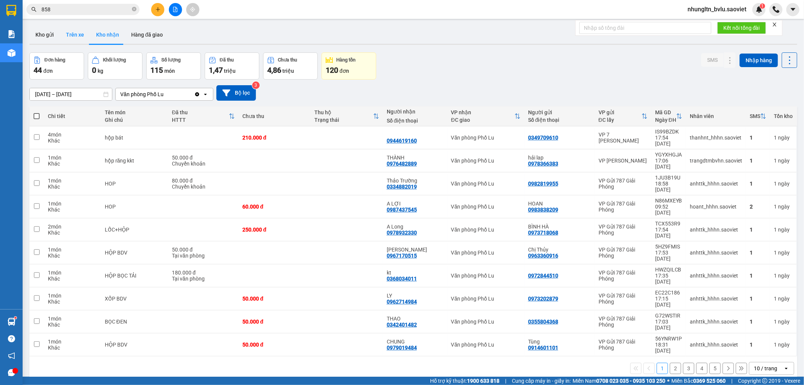
click at [61, 36] on button "Trên xe" at bounding box center [75, 35] width 30 height 18
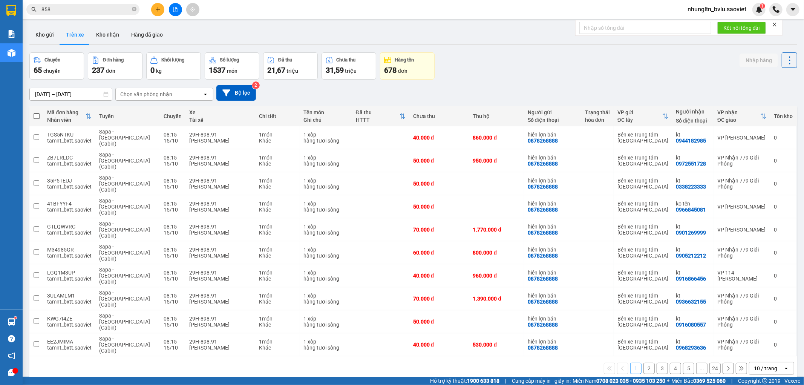
click at [174, 93] on div "Chọn văn phòng nhận" at bounding box center [159, 94] width 87 height 12
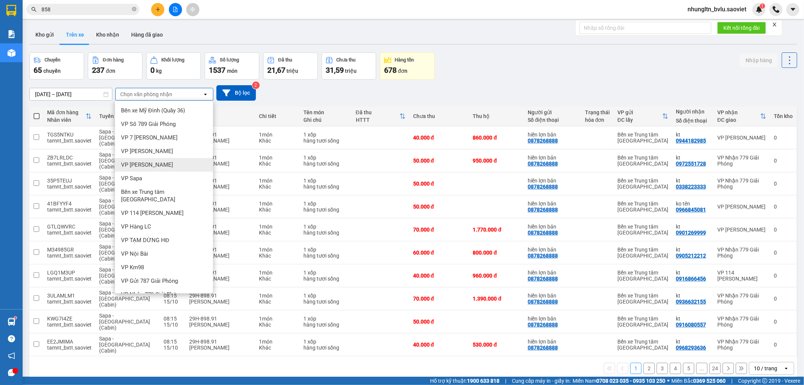
scroll to position [17, 0]
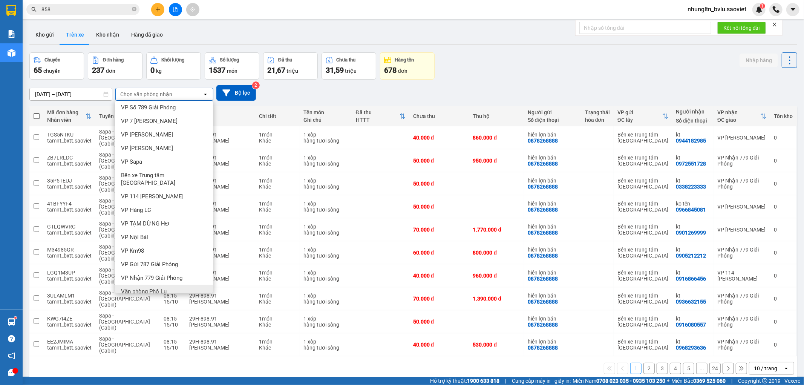
click at [179, 285] on div "Văn phòng Phố Lu" at bounding box center [164, 292] width 98 height 14
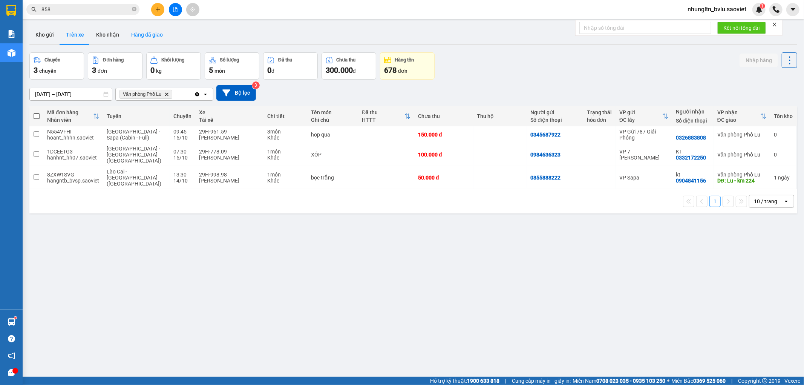
click at [144, 37] on button "Hàng đã giao" at bounding box center [147, 35] width 44 height 18
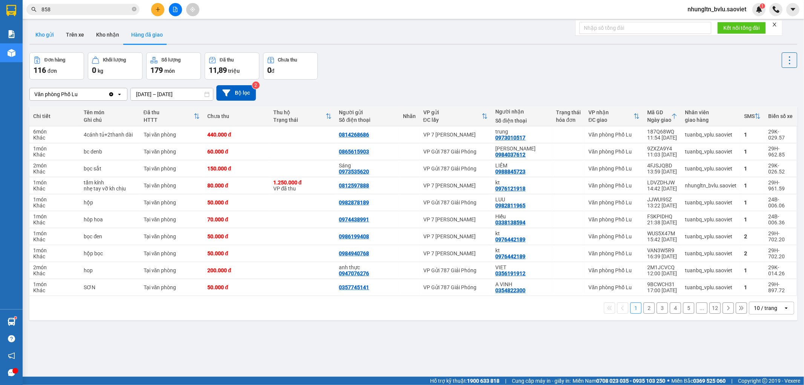
click at [49, 34] on button "Kho gửi" at bounding box center [44, 35] width 31 height 18
